Goal: Check status: Check status

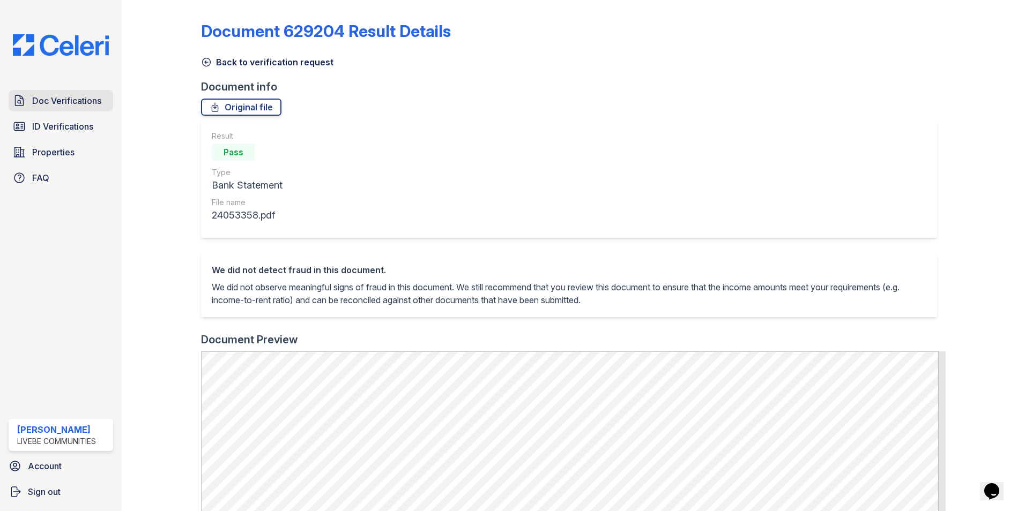
click at [57, 104] on span "Doc Verifications" at bounding box center [66, 100] width 69 height 13
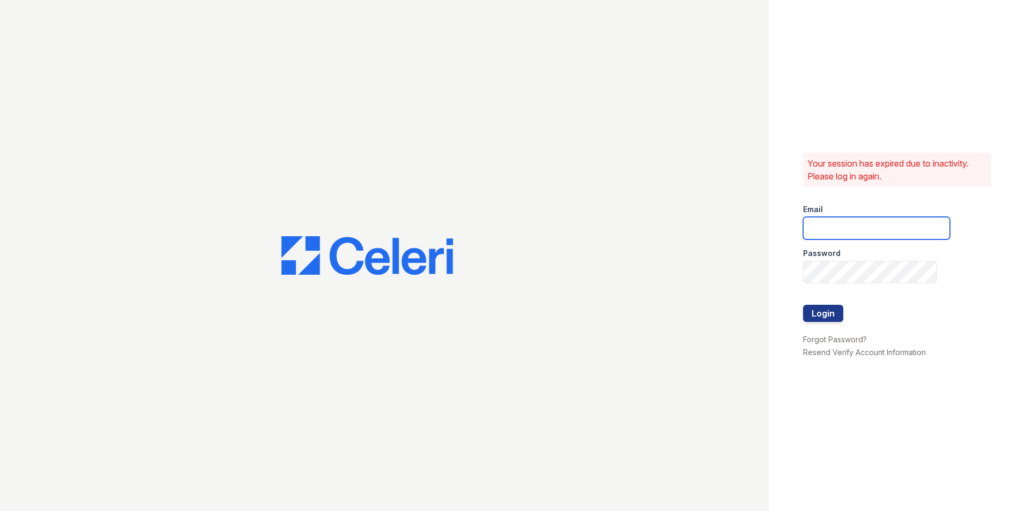
type input "oceannap@livebe.com"
click at [816, 316] on button "Login" at bounding box center [823, 313] width 40 height 17
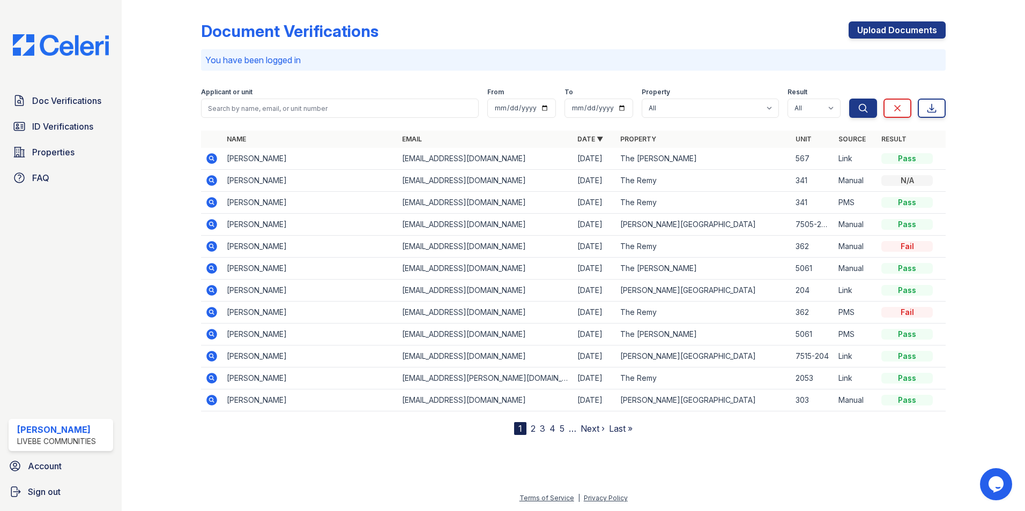
click at [213, 200] on icon at bounding box center [211, 202] width 13 height 13
click at [212, 180] on icon at bounding box center [211, 180] width 3 height 3
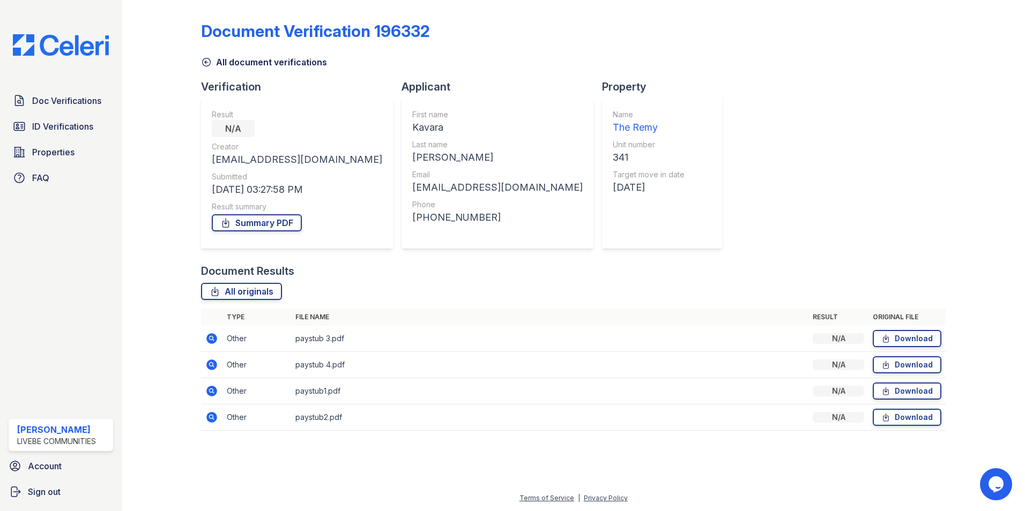
click at [211, 337] on icon at bounding box center [211, 338] width 3 height 3
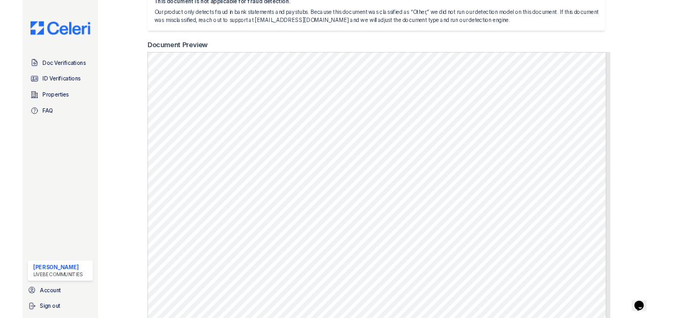
scroll to position [161, 0]
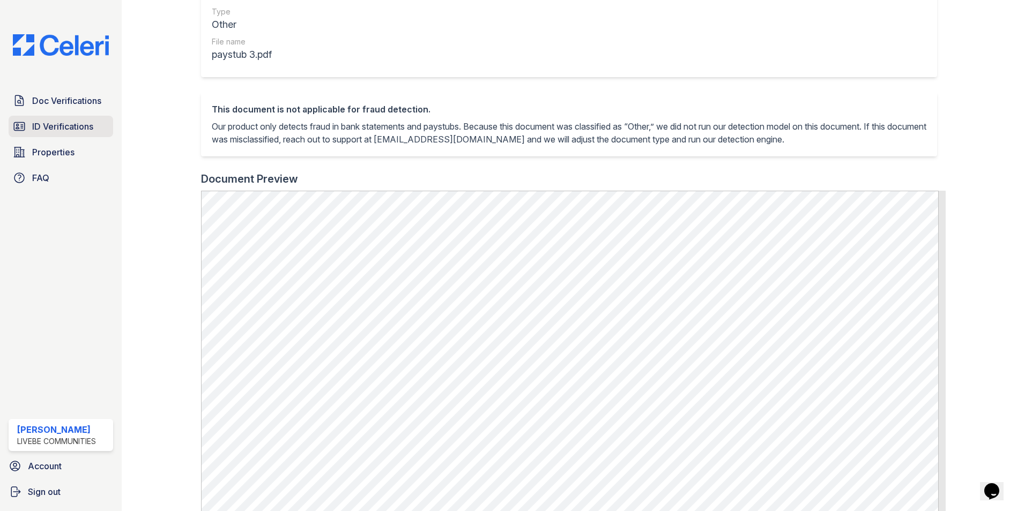
drag, startPoint x: 64, startPoint y: 127, endPoint x: 52, endPoint y: 131, distance: 12.9
click at [64, 127] on span "ID Verifications" at bounding box center [62, 126] width 61 height 13
